Goal: Task Accomplishment & Management: Manage account settings

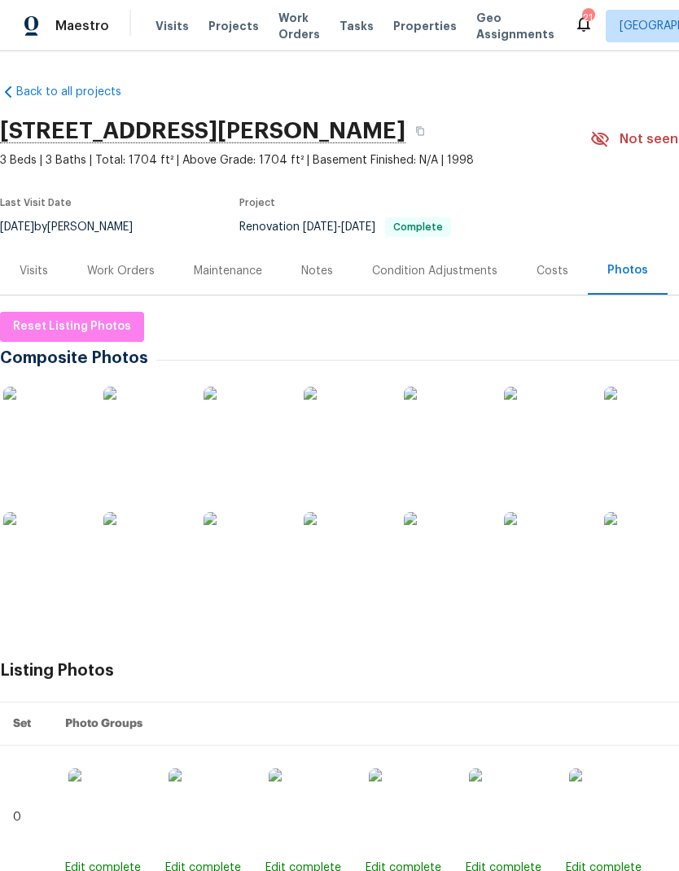
scroll to position [0, 107]
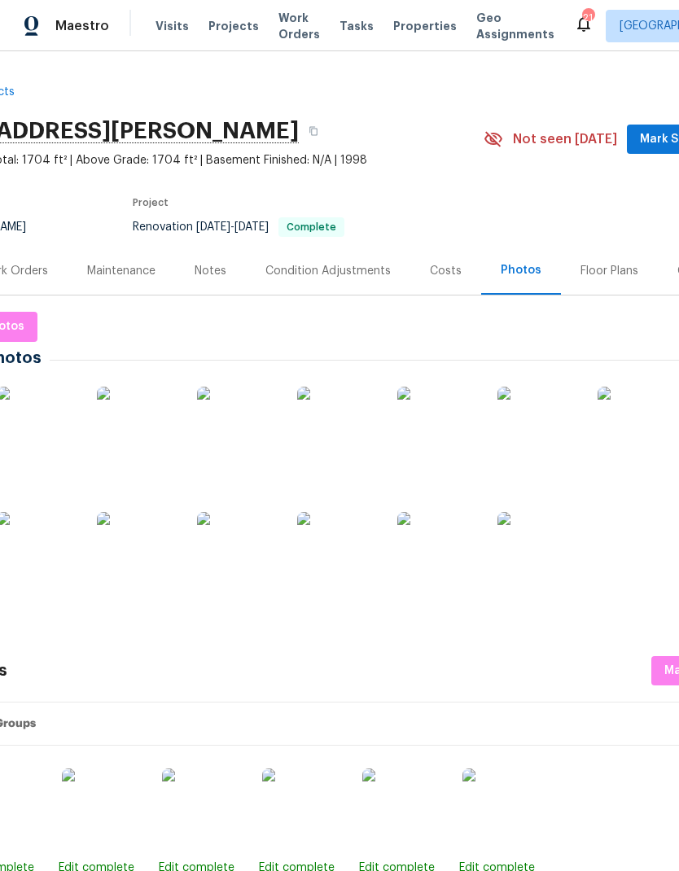
click at [283, 24] on span "Work Orders" at bounding box center [300, 26] width 42 height 33
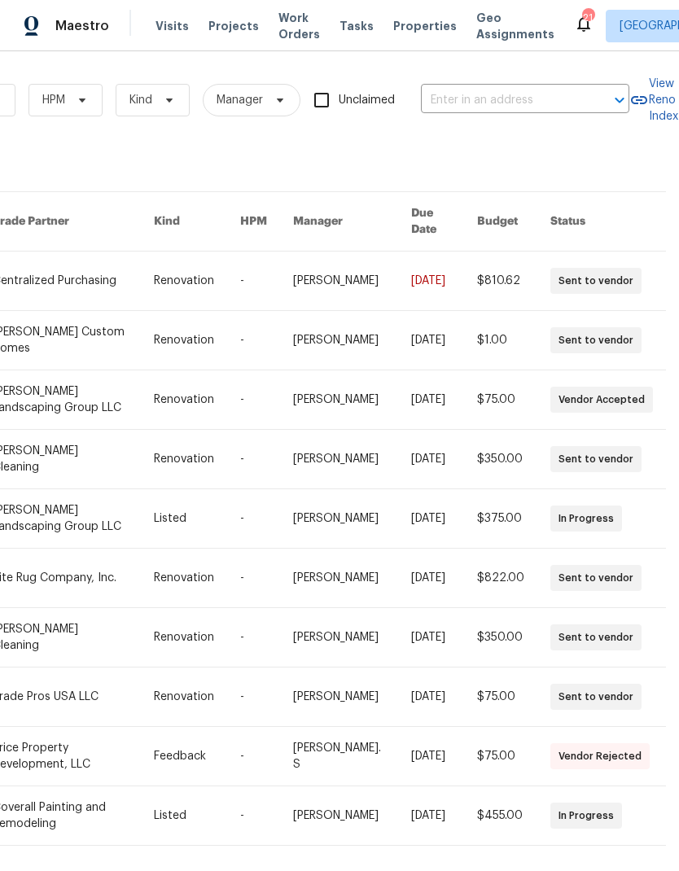
scroll to position [0, 268]
click at [543, 99] on input "text" at bounding box center [502, 100] width 163 height 25
type input "7925"
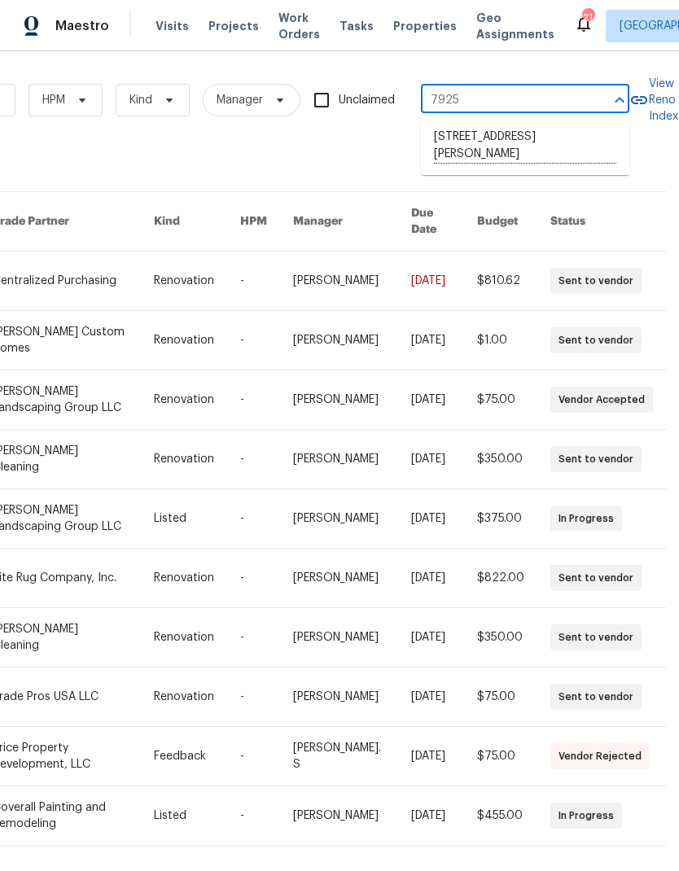
click at [545, 146] on li "[STREET_ADDRESS][PERSON_NAME]" at bounding box center [525, 146] width 209 height 45
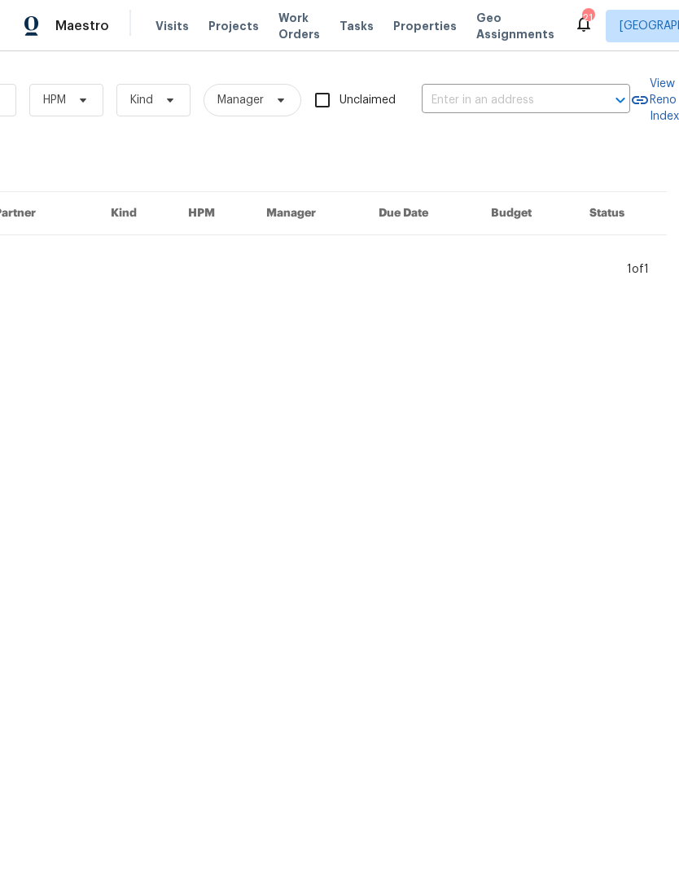
type input "[STREET_ADDRESS][PERSON_NAME]"
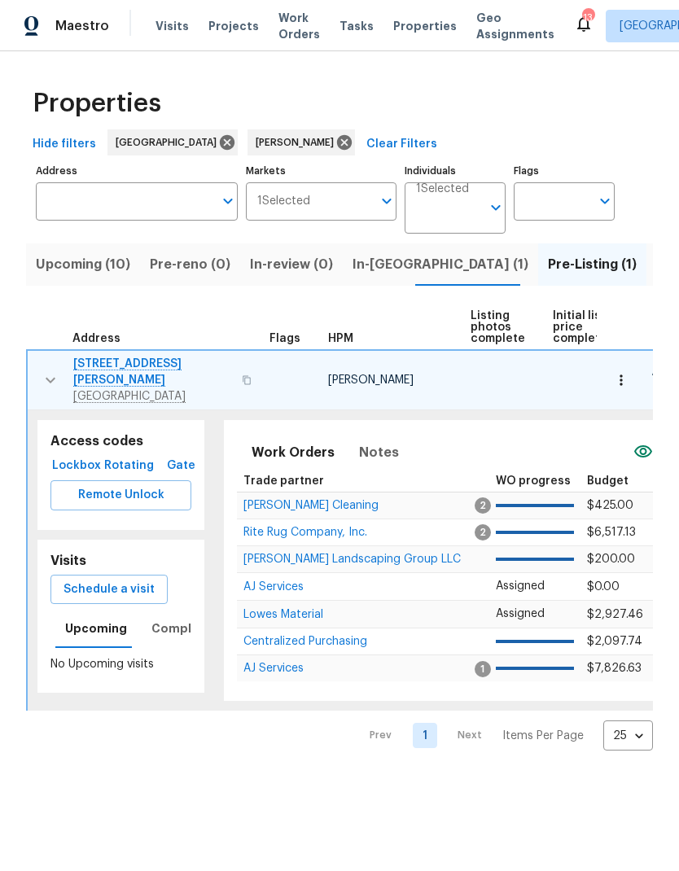
click at [268, 573] on td "AJ Services" at bounding box center [356, 587] width 239 height 28
click at [263, 554] on span "[PERSON_NAME] Landscaping Group LLC" at bounding box center [352, 559] width 217 height 11
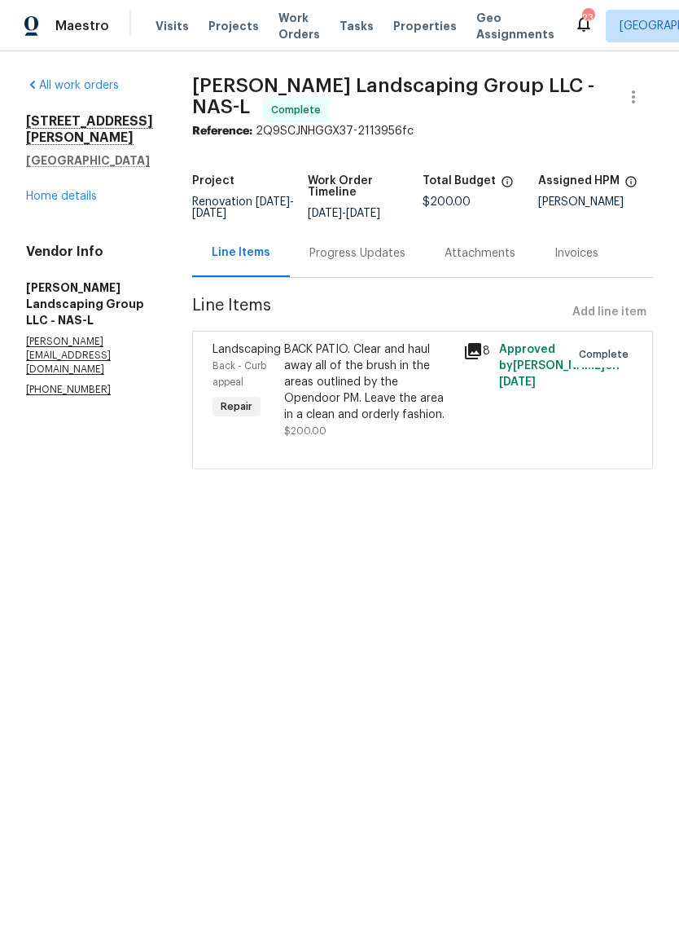
click at [176, 22] on span "Visits" at bounding box center [172, 26] width 33 height 16
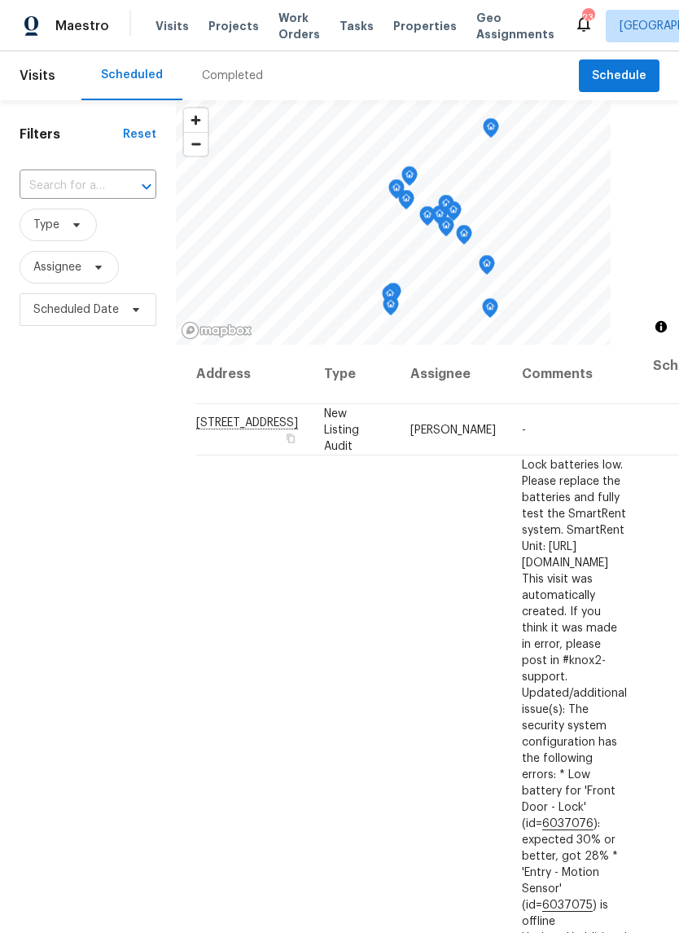
click at [78, 191] on input "text" at bounding box center [65, 185] width 91 height 25
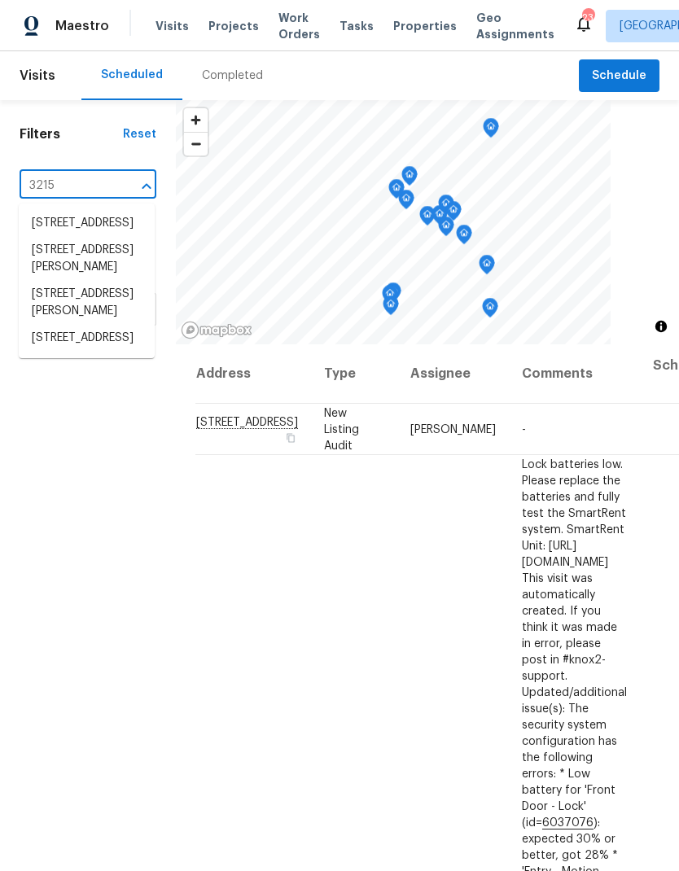
type input "3215 w"
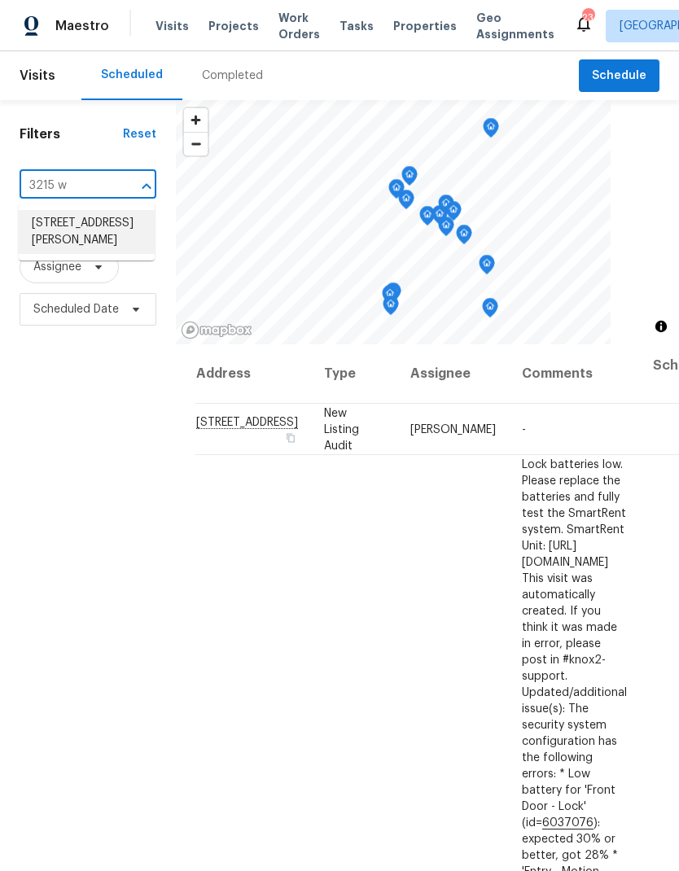
click at [60, 249] on li "3215 Worsham Springs Rd, Greenbrier, TN 37073" at bounding box center [87, 232] width 136 height 44
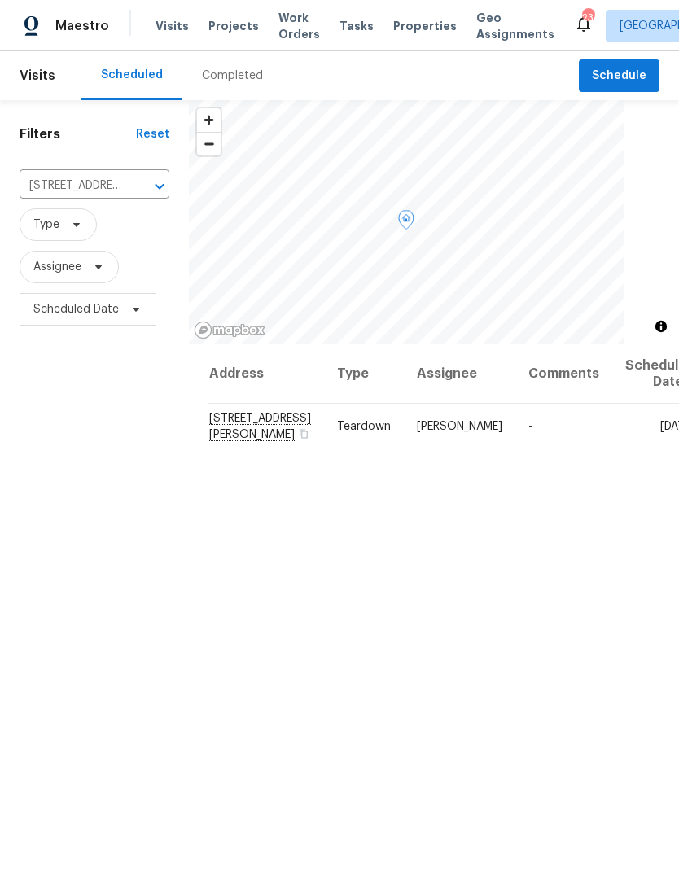
click at [0, 0] on icon at bounding box center [0, 0] width 0 height 0
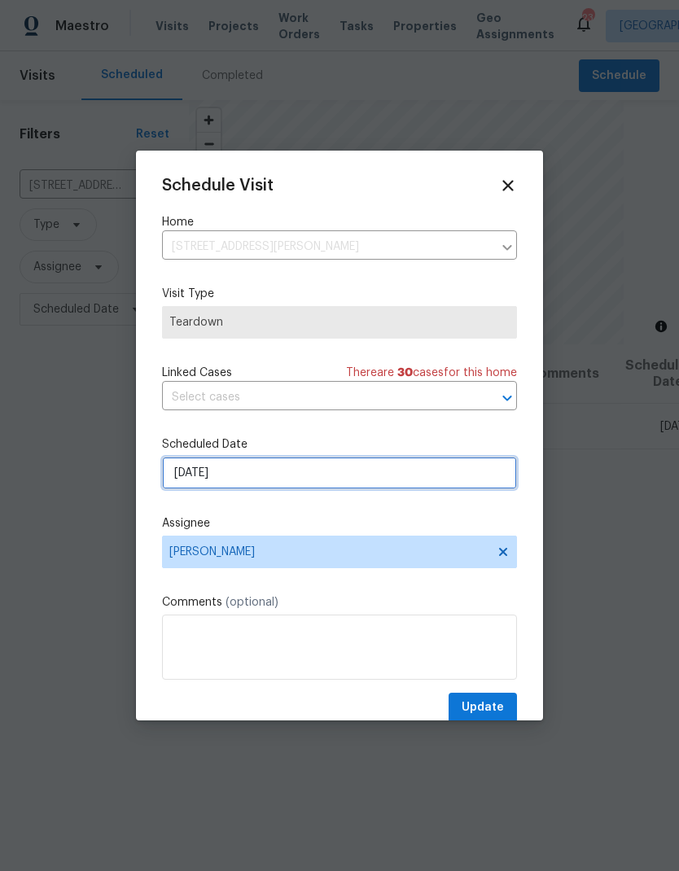
click at [186, 476] on input "[DATE]" at bounding box center [339, 473] width 355 height 33
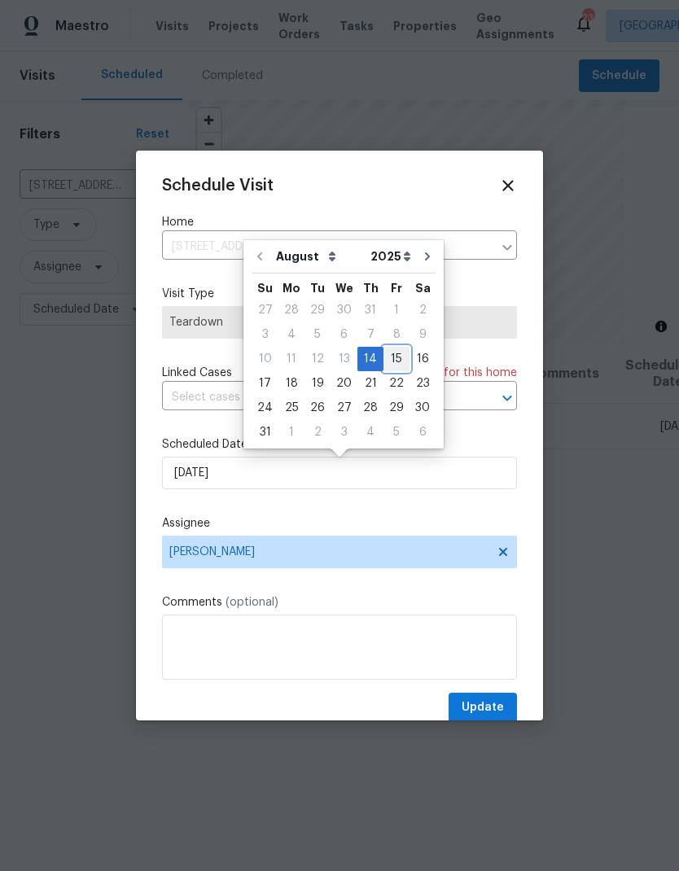
click at [384, 365] on div "15" at bounding box center [397, 359] width 26 height 23
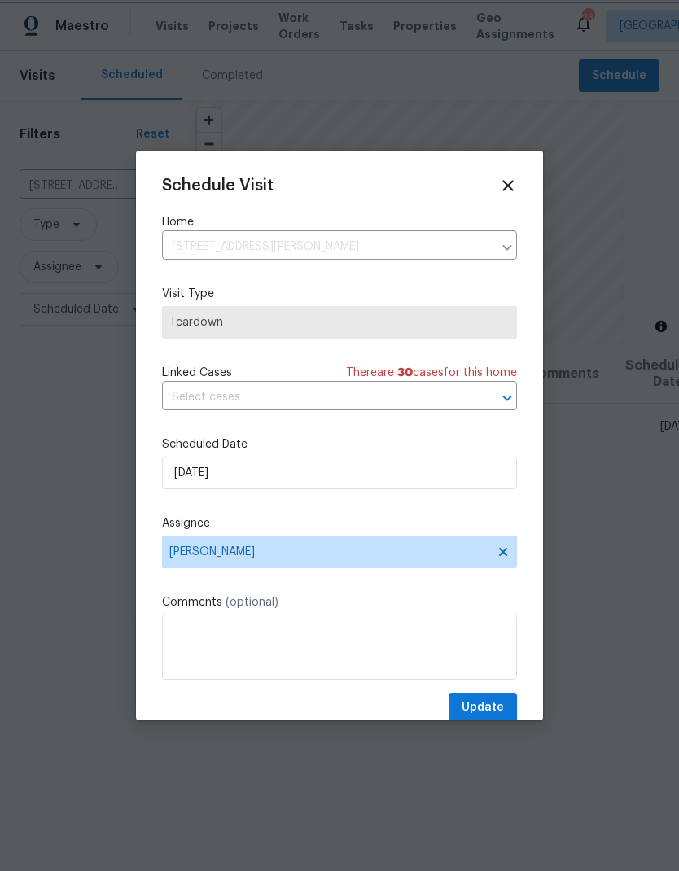
type input "[DATE]"
click at [495, 709] on span "Update" at bounding box center [483, 708] width 42 height 20
